Goal: Task Accomplishment & Management: Use online tool/utility

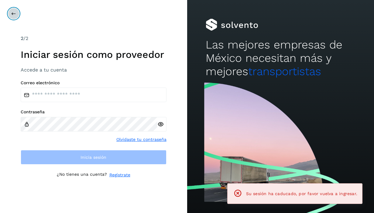
click at [12, 15] on icon at bounding box center [13, 13] width 5 height 5
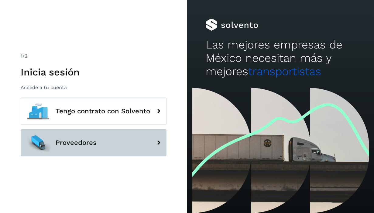
click at [76, 139] on span "Proveedores" at bounding box center [76, 142] width 41 height 7
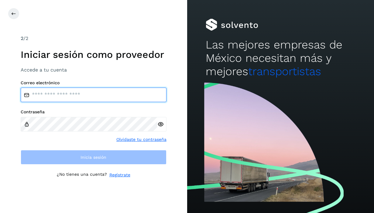
click at [94, 98] on input "email" at bounding box center [94, 95] width 146 height 15
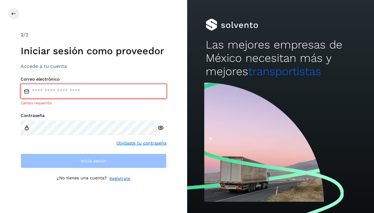
type input "**********"
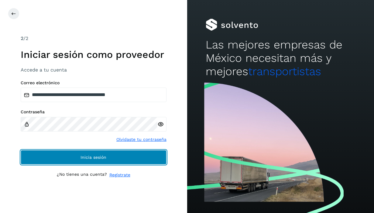
click at [85, 157] on span "Inicia sesión" at bounding box center [93, 157] width 26 height 4
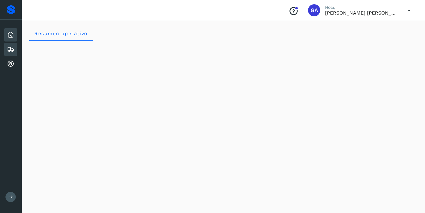
click at [12, 50] on icon at bounding box center [10, 49] width 7 height 7
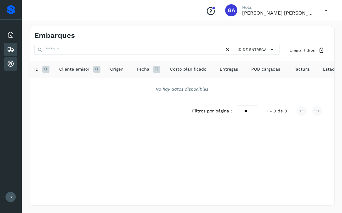
click at [16, 63] on div "Cuentas por cobrar" at bounding box center [10, 63] width 13 height 13
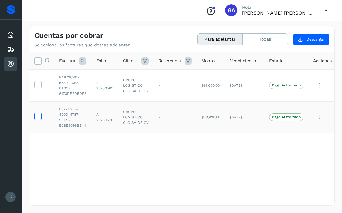
click at [38, 115] on icon at bounding box center [38, 116] width 6 height 6
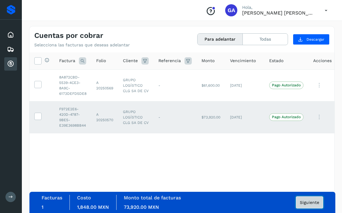
click at [307, 203] on span "Siguiente" at bounding box center [309, 203] width 19 height 4
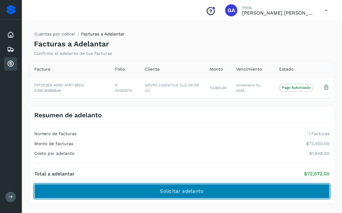
click at [261, 195] on button "Solicitar adelanto" at bounding box center [181, 191] width 295 height 15
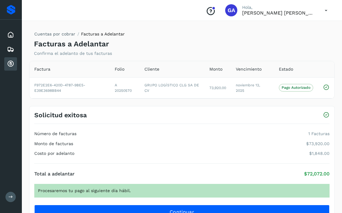
scroll to position [26, 0]
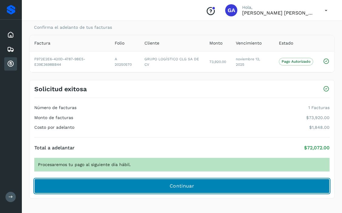
click at [184, 186] on span "Continuar" at bounding box center [182, 186] width 25 height 7
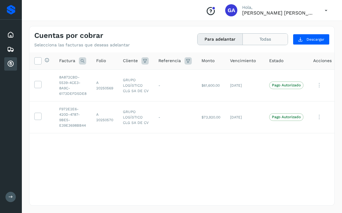
click at [270, 42] on button "Todas" at bounding box center [265, 39] width 45 height 11
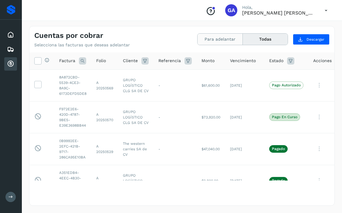
click at [207, 40] on button "Para adelantar" at bounding box center [220, 39] width 45 height 11
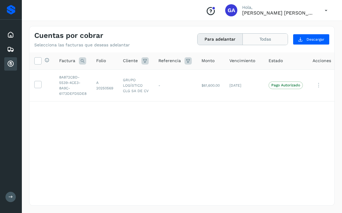
click at [253, 36] on button "Todas" at bounding box center [265, 39] width 45 height 11
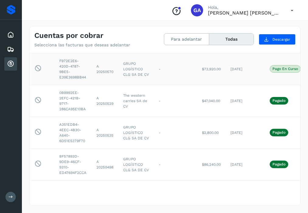
scroll to position [48, 0]
